Goal: Transaction & Acquisition: Purchase product/service

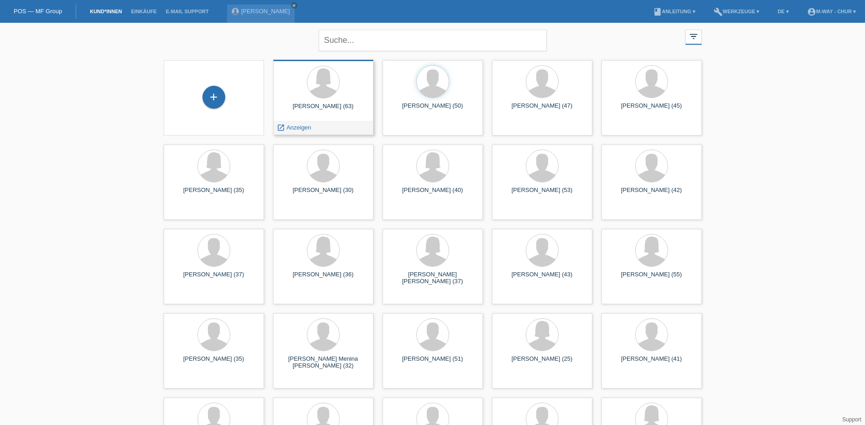
click at [321, 117] on div "Manuela Henseleit (63) launch Anzeigen" at bounding box center [323, 97] width 100 height 75
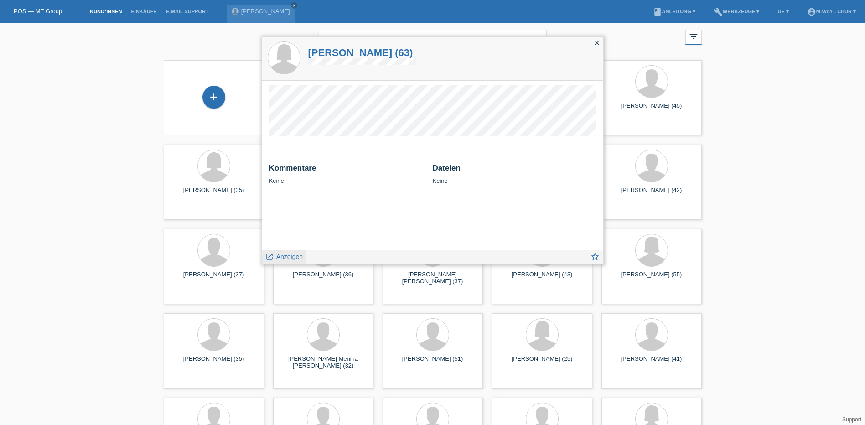
click at [290, 255] on span "Anzeigen" at bounding box center [289, 256] width 26 height 7
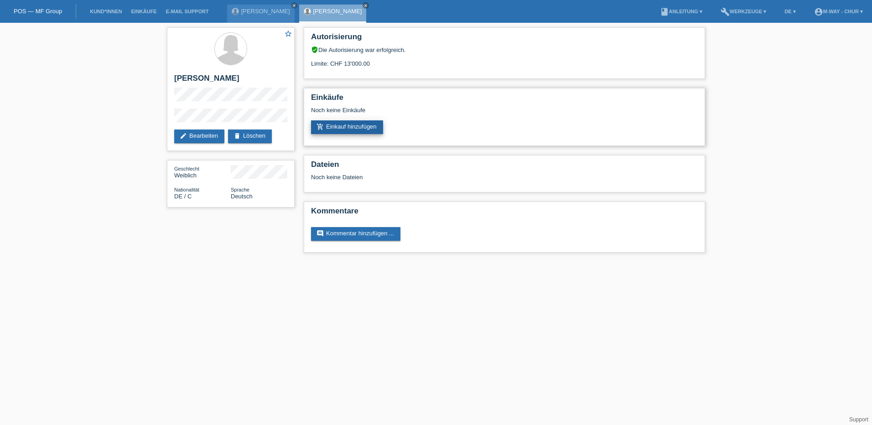
click at [352, 130] on link "add_shopping_cart Einkauf hinzufügen" at bounding box center [347, 127] width 72 height 14
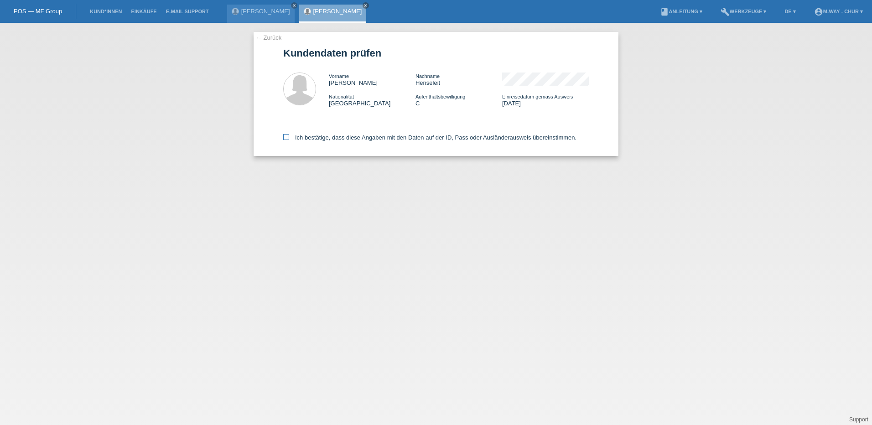
click at [285, 139] on icon at bounding box center [286, 137] width 6 height 6
click at [285, 139] on input "Ich bestätige, dass diese Angaben mit den Daten auf der ID, Pass oder Ausländer…" at bounding box center [286, 137] width 6 height 6
checkbox input "true"
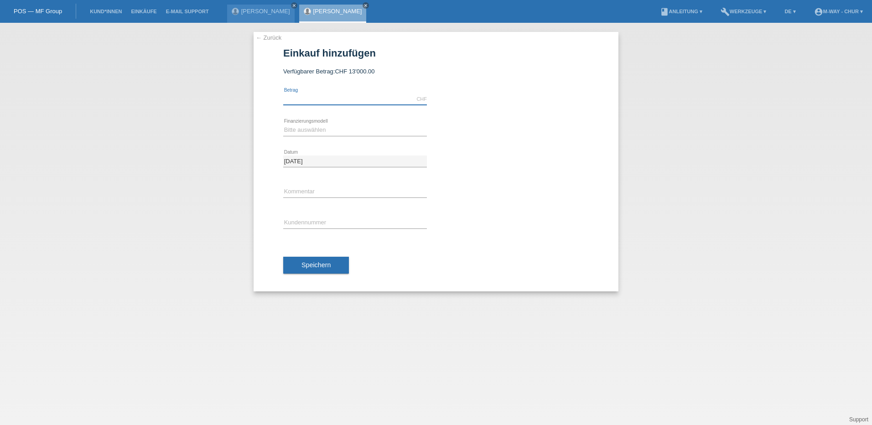
click at [350, 96] on input "text" at bounding box center [355, 98] width 144 height 11
type input "2404.40"
click at [307, 127] on select "Bitte auswählen Fixe Raten Kauf auf Rechnung mit Teilzahlungsoption" at bounding box center [355, 129] width 144 height 11
select select "77"
click at [283, 124] on select "Bitte auswählen Fixe Raten Kauf auf Rechnung mit Teilzahlungsoption" at bounding box center [355, 129] width 144 height 11
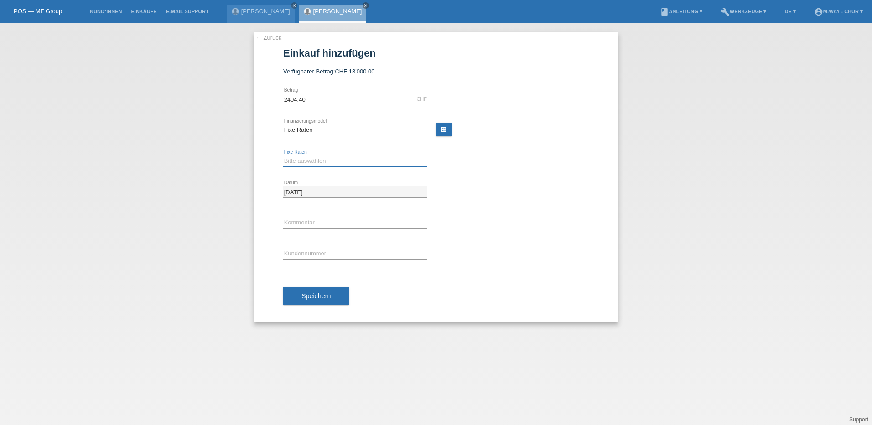
click at [299, 164] on select "Bitte auswählen 4 Raten 5 Raten 6 Raten 7 Raten 8 Raten 9 Raten 10 Raten 11 Rat…" at bounding box center [355, 160] width 144 height 11
select select "202"
click at [283, 155] on select "Bitte auswählen 4 Raten 5 Raten 6 Raten 7 Raten 8 Raten 9 Raten 10 Raten 11 Rat…" at bounding box center [355, 160] width 144 height 11
click at [335, 216] on div "error Kommentar" at bounding box center [355, 222] width 144 height 31
click at [305, 223] on input "text" at bounding box center [355, 222] width 144 height 11
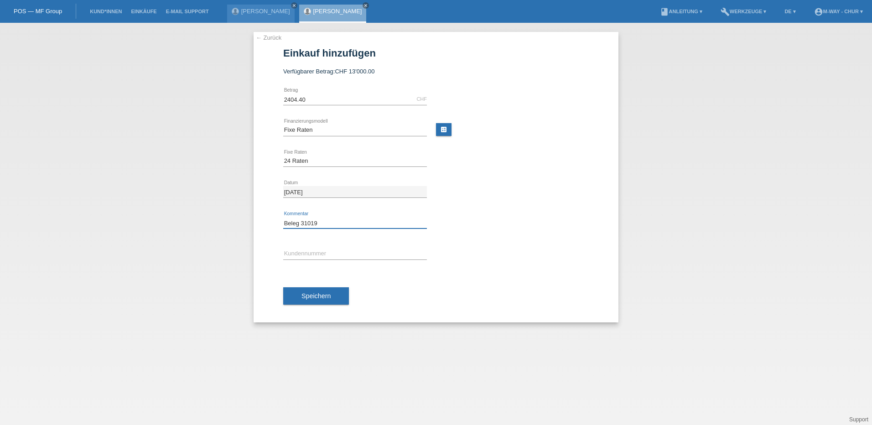
type input "Beleg 31019"
click at [313, 255] on input "text" at bounding box center [355, 253] width 144 height 11
type input "K173118"
click at [313, 293] on span "Speichern" at bounding box center [315, 295] width 29 height 7
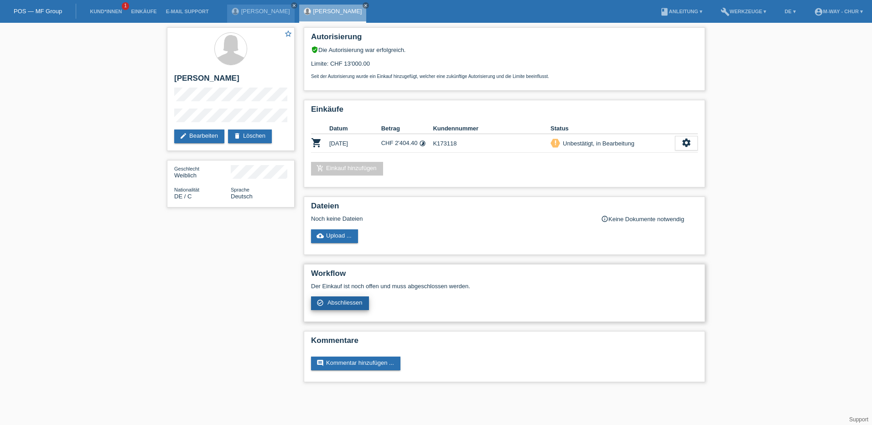
click at [356, 300] on span "Abschliessen" at bounding box center [344, 302] width 35 height 7
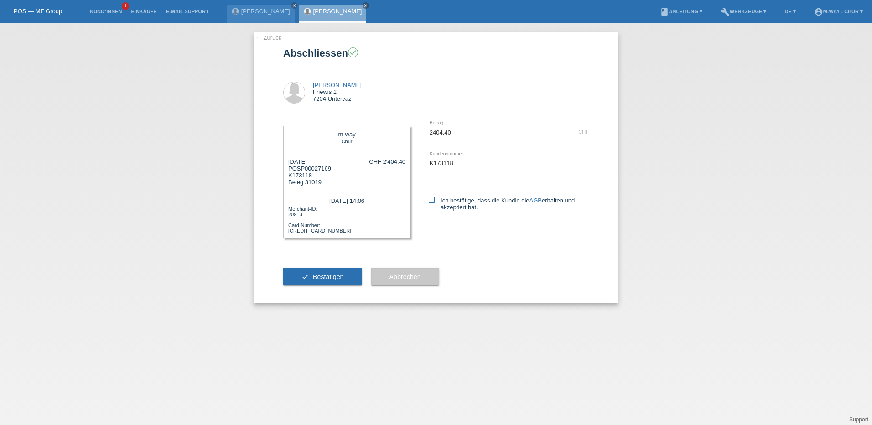
click at [430, 198] on icon at bounding box center [432, 200] width 6 height 6
click at [430, 198] on input "Ich bestätige, dass die Kundin die AGB erhalten und akzeptiert hat." at bounding box center [432, 200] width 6 height 6
checkbox input "true"
click at [337, 280] on button "check Bestätigen" at bounding box center [322, 276] width 79 height 17
